Goal: Task Accomplishment & Management: Manage account settings

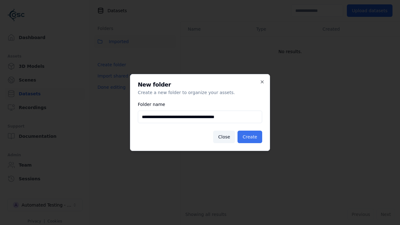
type input "**********"
click at [251, 137] on button "Create" at bounding box center [249, 137] width 25 height 12
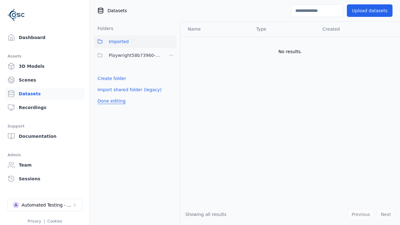
click at [110, 101] on button "Done editing" at bounding box center [112, 100] width 36 height 11
click at [105, 95] on button "Done editing" at bounding box center [112, 100] width 36 height 11
click at [171, 55] on html "Support Dashboard Assets 3D Models Scenes Datasets Recordings Support Documenta…" at bounding box center [200, 112] width 400 height 225
click at [171, 78] on div "Share" at bounding box center [173, 78] width 42 height 10
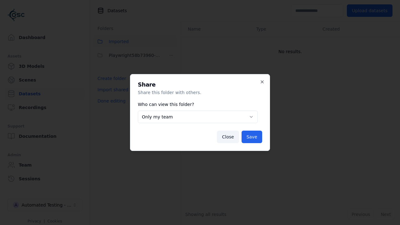
click at [198, 117] on button "Only my team" at bounding box center [198, 117] width 120 height 12
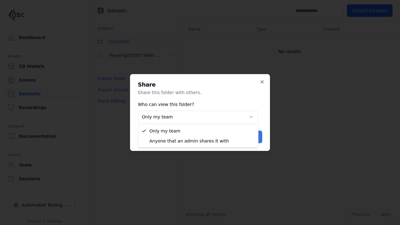
select select "****"
click at [252, 137] on button "Save" at bounding box center [251, 137] width 21 height 12
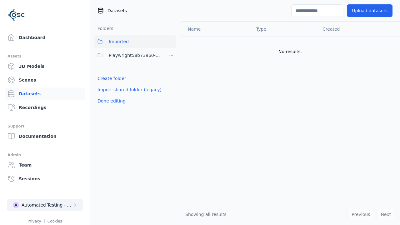
click at [110, 101] on button "Done editing" at bounding box center [112, 100] width 36 height 11
click at [45, 205] on div "Automated Testing - Playwright" at bounding box center [47, 205] width 51 height 6
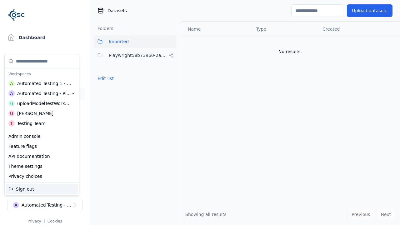
click at [41, 83] on div "Automated Testing 1 - Playwright" at bounding box center [44, 83] width 54 height 6
click at [200, 112] on html "Support Dashboard Assets 3D Models Scenes Datasets Recordings Support Documenta…" at bounding box center [200, 112] width 400 height 225
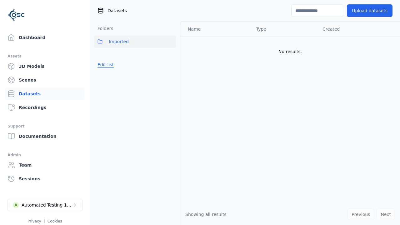
click at [105, 65] on button "Edit list" at bounding box center [106, 64] width 24 height 11
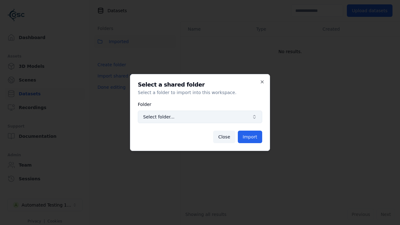
click at [200, 117] on span "Select folder..." at bounding box center [196, 117] width 106 height 6
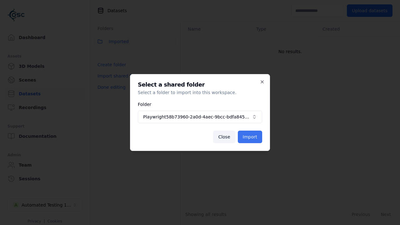
click at [250, 137] on button "Import" at bounding box center [250, 137] width 24 height 12
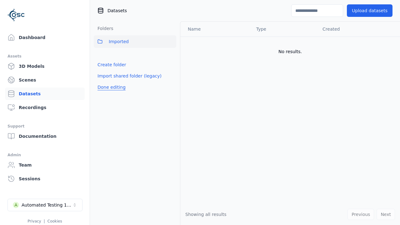
click at [110, 93] on button "Done editing" at bounding box center [112, 87] width 36 height 11
click at [105, 82] on button "Done editing" at bounding box center [112, 87] width 36 height 11
click at [171, 55] on html "Support Dashboard Assets 3D Models Scenes Datasets Recordings Support Documenta…" at bounding box center [200, 112] width 400 height 225
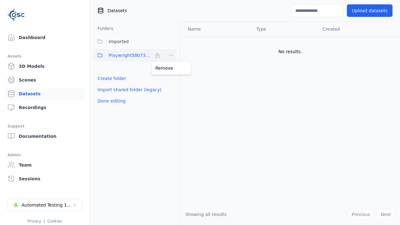
click at [200, 112] on html "Support Dashboard Assets 3D Models Scenes Datasets Recordings Support Documenta…" at bounding box center [200, 112] width 400 height 225
click at [110, 101] on button "Done editing" at bounding box center [112, 100] width 36 height 11
click at [45, 205] on div "Automated Testing 1 - Playwright" at bounding box center [47, 205] width 51 height 6
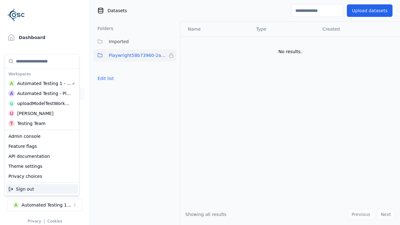
click at [41, 93] on div "Automated Testing - Playwright" at bounding box center [44, 93] width 54 height 6
click at [200, 112] on html "Support Dashboard Assets 3D Models Scenes Datasets Recordings Support Documenta…" at bounding box center [200, 112] width 400 height 225
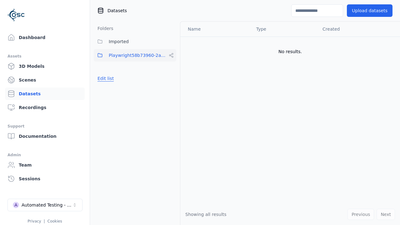
click at [105, 78] on button "Edit list" at bounding box center [106, 78] width 24 height 11
click at [171, 55] on html "Support Dashboard Assets 3D Models Scenes Datasets Recordings Support Documenta…" at bounding box center [200, 112] width 400 height 225
click at [171, 88] on div "Rename" at bounding box center [173, 88] width 42 height 10
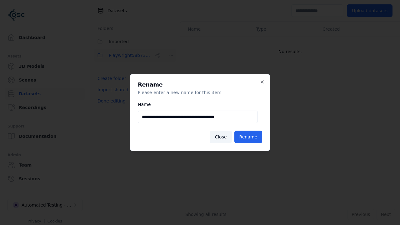
click at [198, 117] on input "**********" at bounding box center [198, 117] width 120 height 12
type input "**********"
click at [249, 137] on button "Rename" at bounding box center [248, 137] width 28 height 12
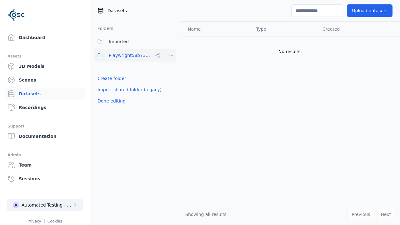
click at [110, 101] on button "Done editing" at bounding box center [112, 100] width 36 height 11
click at [45, 205] on div "Automated Testing - Playwright" at bounding box center [47, 205] width 51 height 6
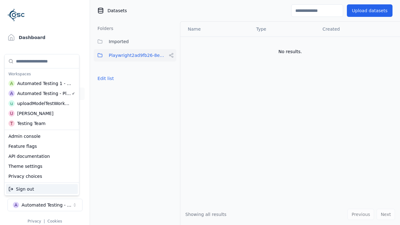
click at [41, 83] on div "Automated Testing 1 - Playwright" at bounding box center [44, 83] width 54 height 6
click at [200, 112] on html "Support Dashboard Assets 3D Models Scenes Datasets Recordings Support Documenta…" at bounding box center [200, 112] width 400 height 225
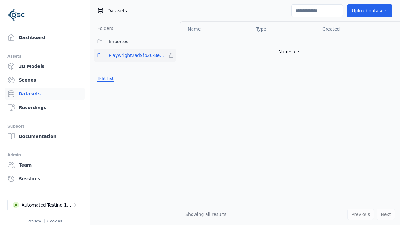
click at [105, 78] on button "Edit list" at bounding box center [106, 78] width 24 height 11
click at [171, 55] on html "Support Dashboard Assets 3D Models Scenes Datasets Recordings Support Documenta…" at bounding box center [200, 112] width 400 height 225
click at [171, 68] on div "Remove" at bounding box center [171, 68] width 37 height 10
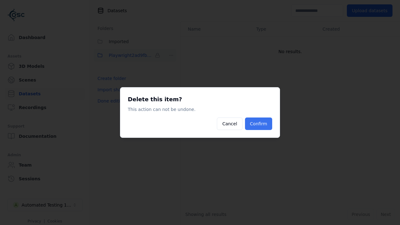
click at [259, 124] on button "Confirm" at bounding box center [258, 123] width 27 height 12
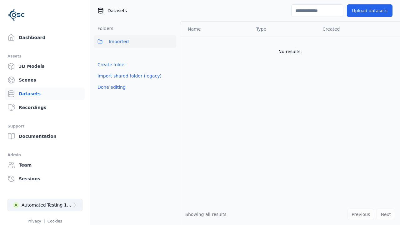
click at [110, 87] on button "Done editing" at bounding box center [112, 87] width 36 height 11
click at [45, 205] on div "Automated Testing 1 - Playwright" at bounding box center [47, 205] width 51 height 6
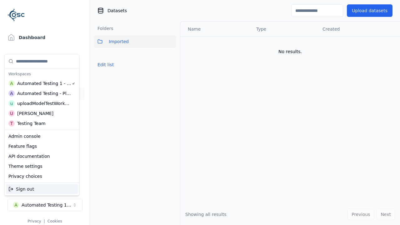
click at [41, 93] on div "Automated Testing - Playwright" at bounding box center [44, 93] width 54 height 6
click at [200, 112] on html "Support Dashboard Assets 3D Models Scenes Datasets Recordings Support Documenta…" at bounding box center [200, 112] width 400 height 225
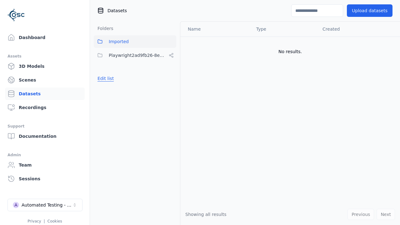
click at [105, 78] on button "Edit list" at bounding box center [106, 78] width 24 height 11
click at [171, 55] on html "Support Dashboard Assets 3D Models Scenes Datasets Recordings Support Documenta…" at bounding box center [200, 112] width 400 height 225
click at [171, 78] on div "Share" at bounding box center [173, 78] width 42 height 10
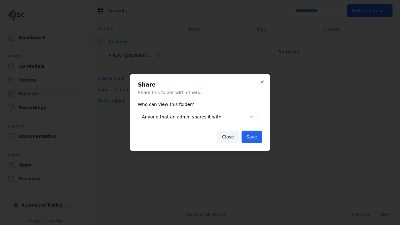
click at [198, 117] on button "Anyone that an admin shares it with" at bounding box center [198, 117] width 120 height 12
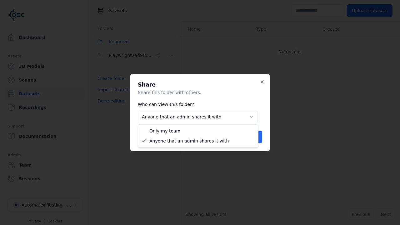
select select "*****"
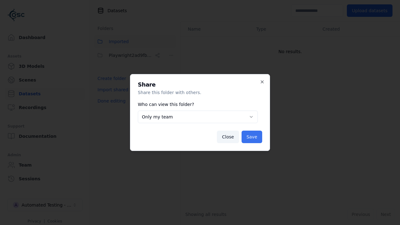
click at [252, 137] on button "Save" at bounding box center [251, 137] width 21 height 12
click at [110, 101] on button "Done editing" at bounding box center [112, 100] width 36 height 11
